Goal: Obtain resource: Obtain resource

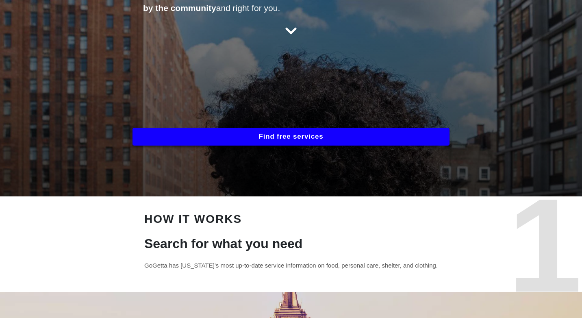
scroll to position [122, 0]
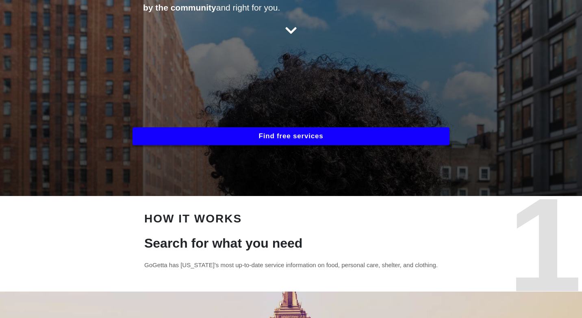
click at [299, 139] on button "Find free services" at bounding box center [291, 136] width 317 height 18
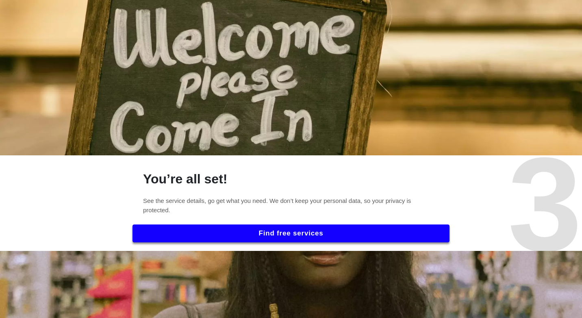
scroll to position [772, 0]
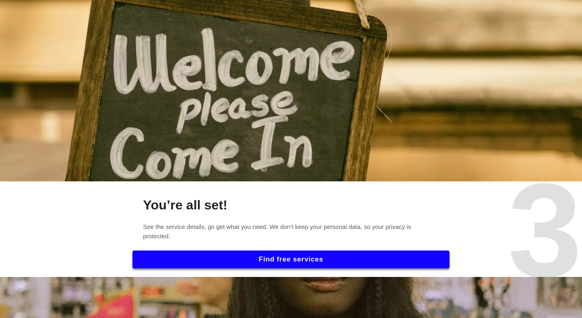
click at [264, 261] on button "Find free services" at bounding box center [291, 259] width 317 height 18
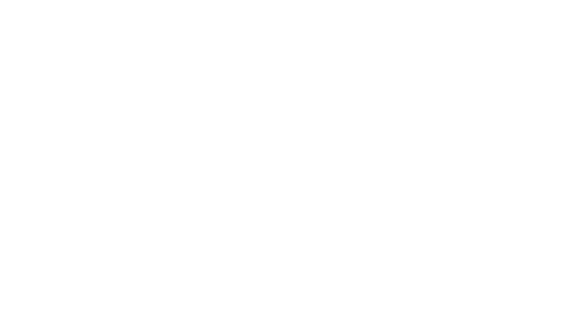
click at [213, 0] on html at bounding box center [291, 0] width 582 height 0
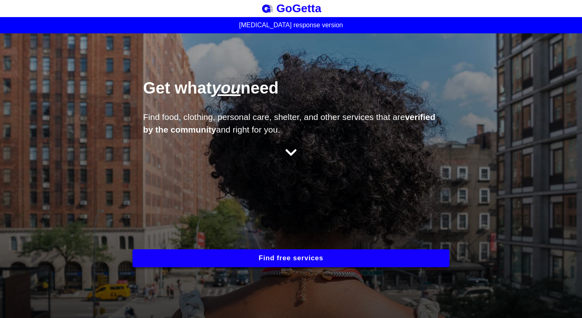
click at [321, 254] on button "Find free services" at bounding box center [291, 258] width 317 height 18
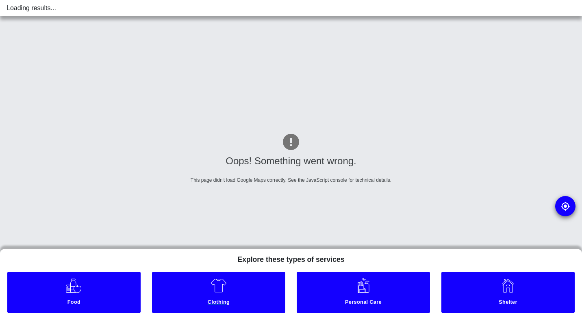
click at [236, 285] on link "Clothing" at bounding box center [218, 292] width 133 height 41
